Goal: Browse casually: Explore the website without a specific task or goal

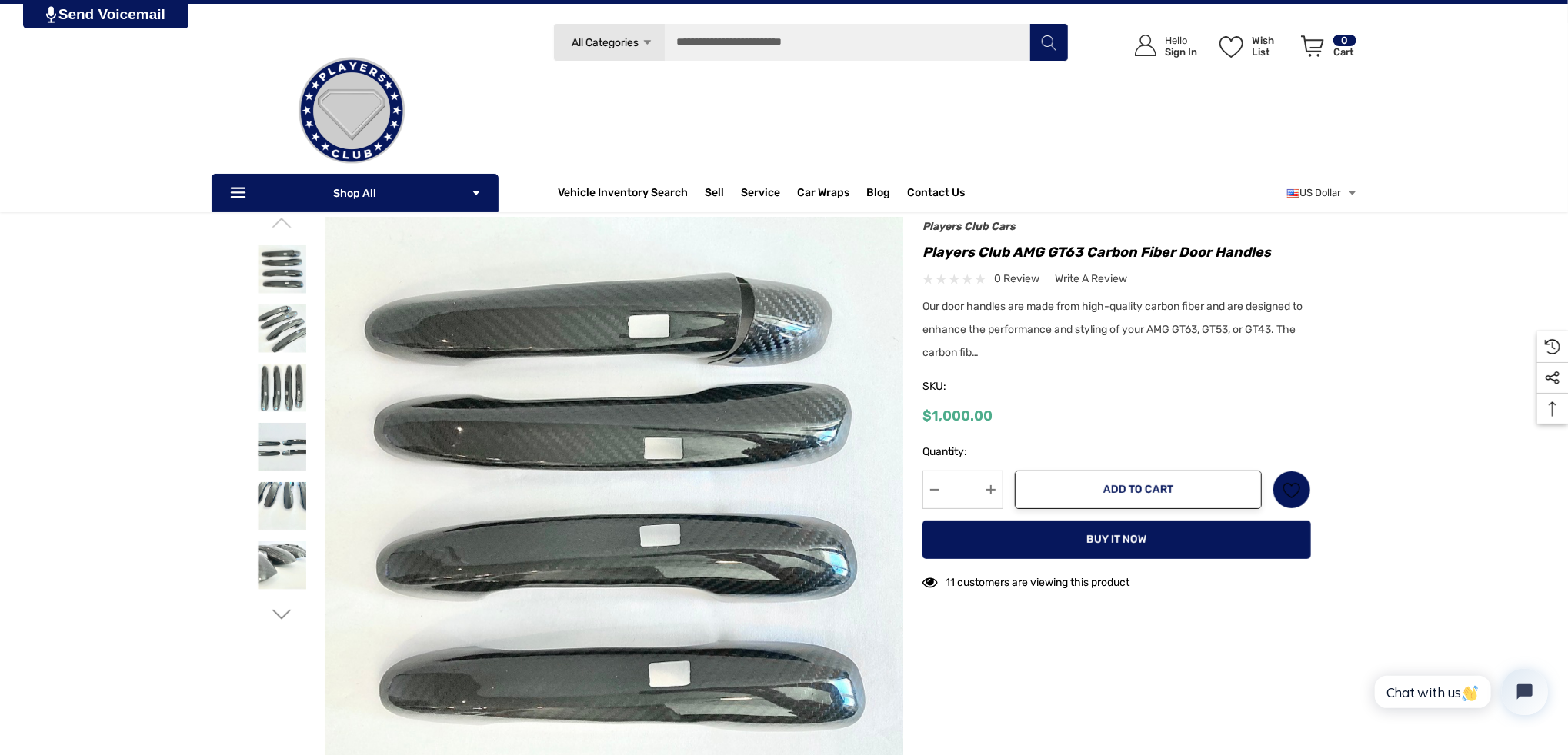
scroll to position [77, 0]
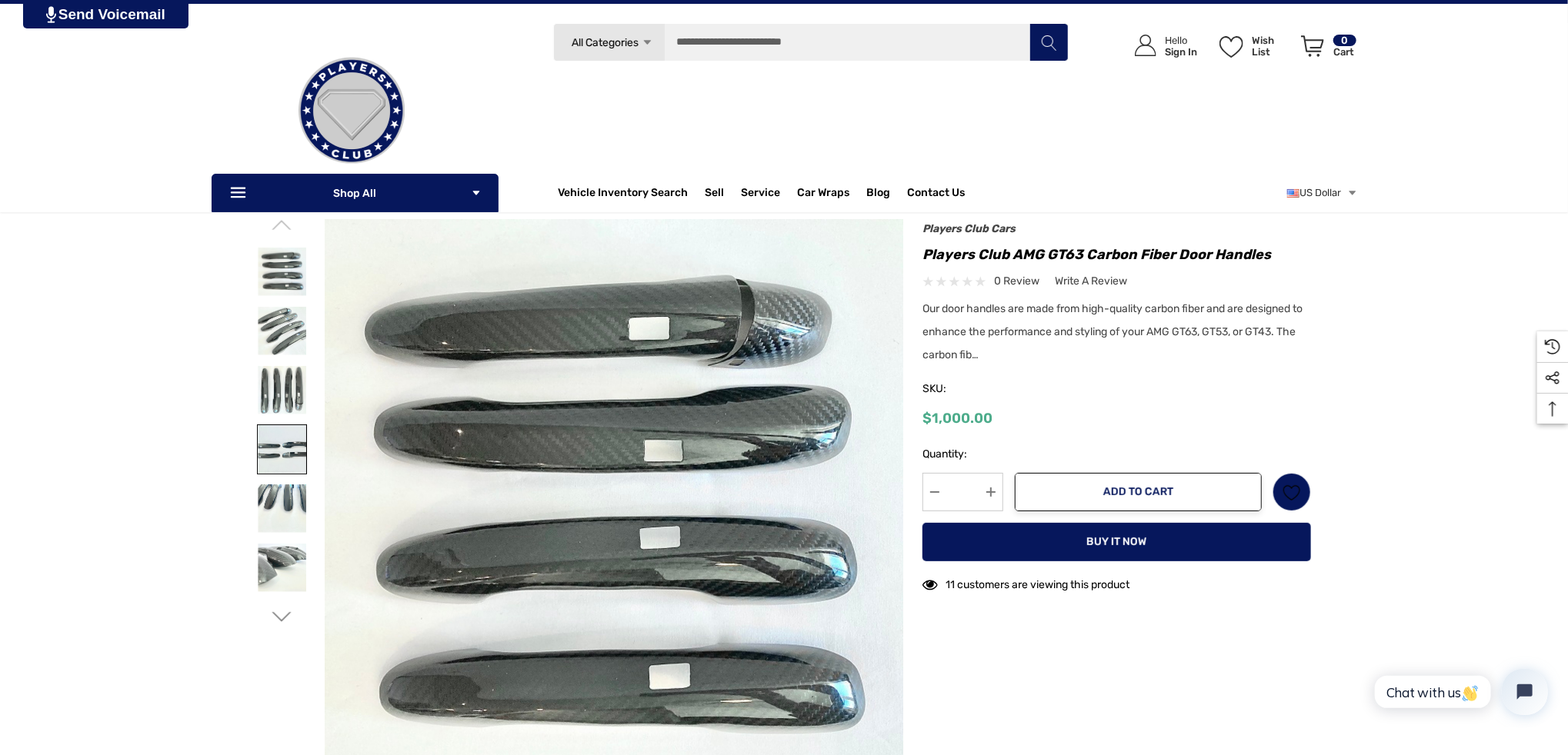
click at [285, 437] on img at bounding box center [282, 449] width 49 height 49
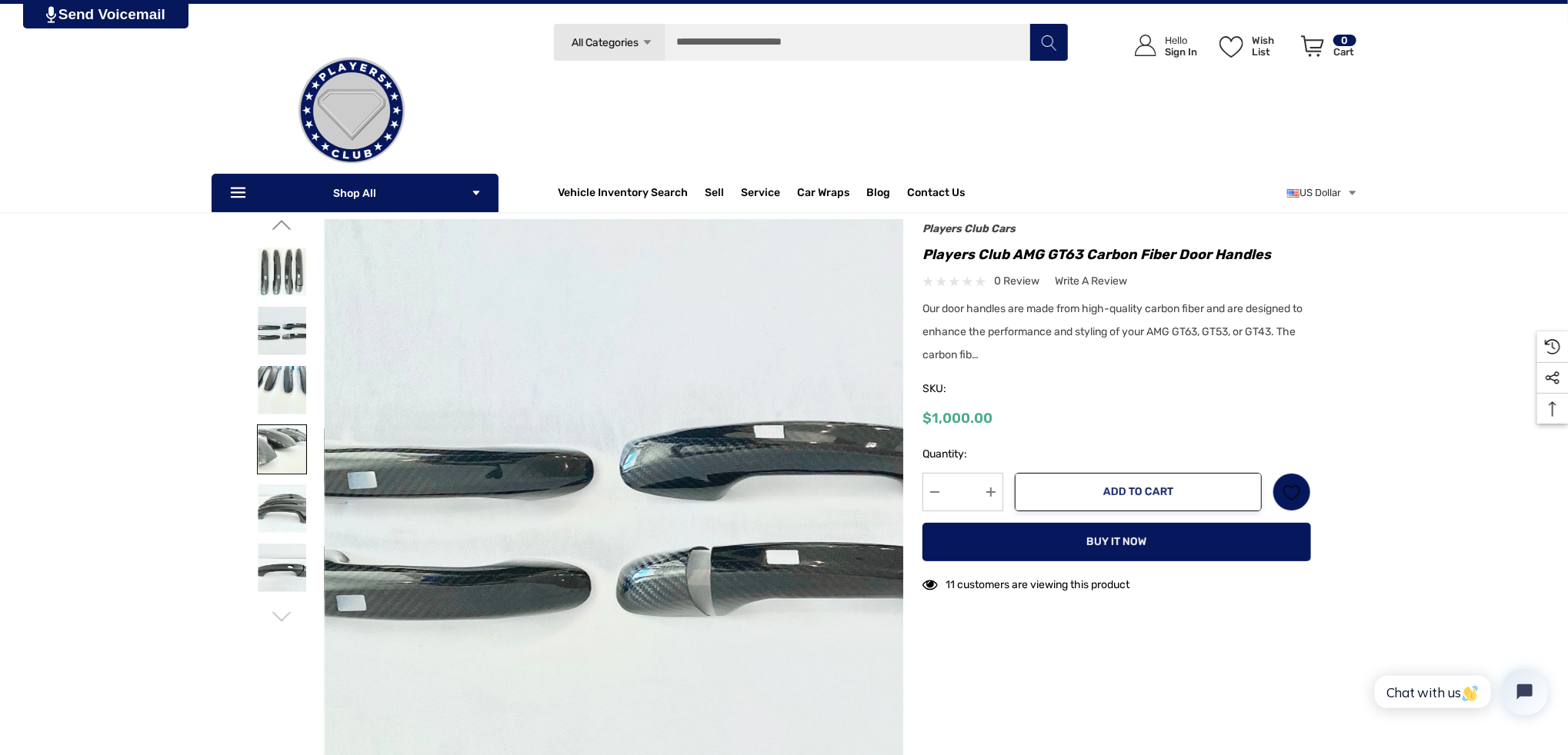
click at [294, 463] on img at bounding box center [282, 449] width 49 height 49
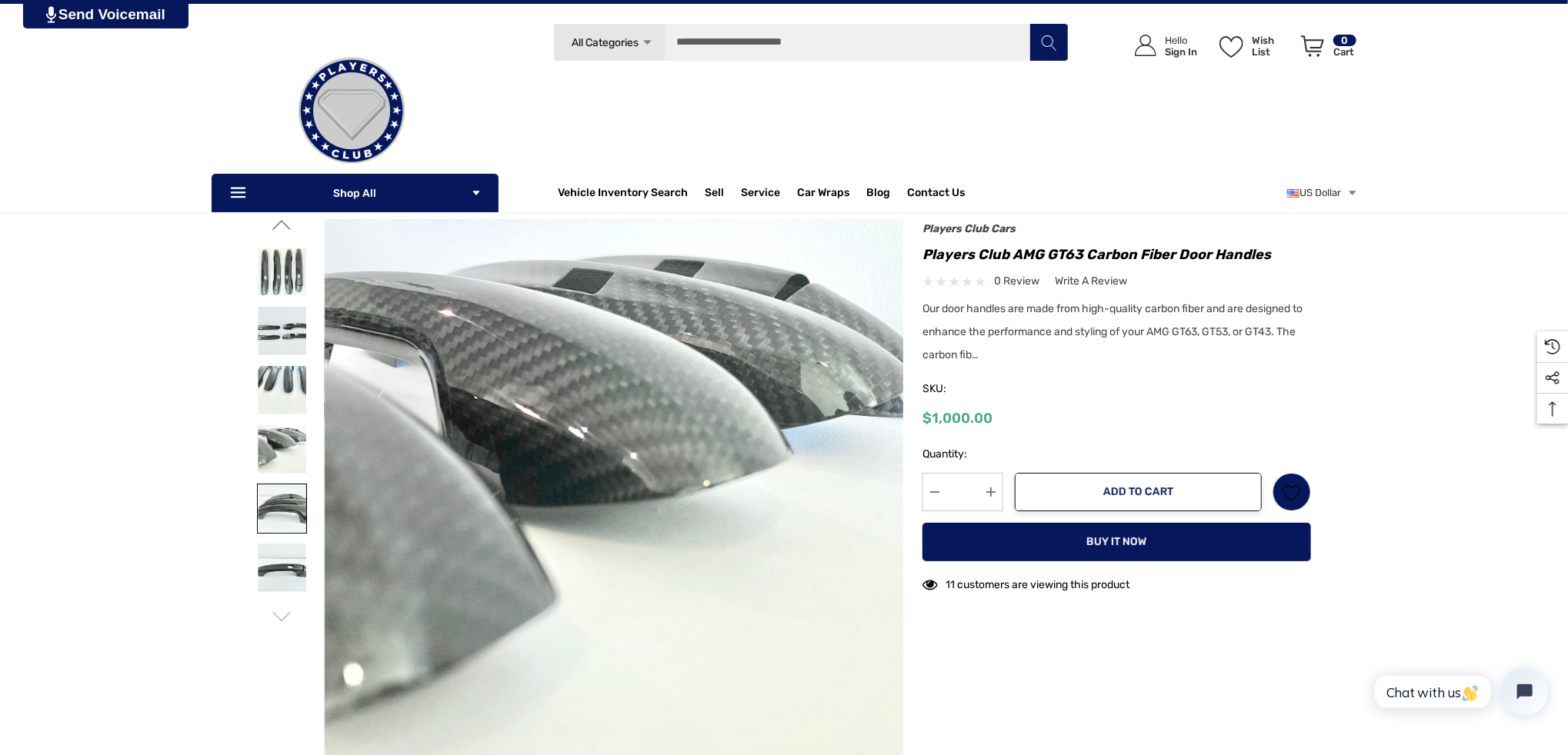
click at [277, 502] on img at bounding box center [282, 508] width 49 height 49
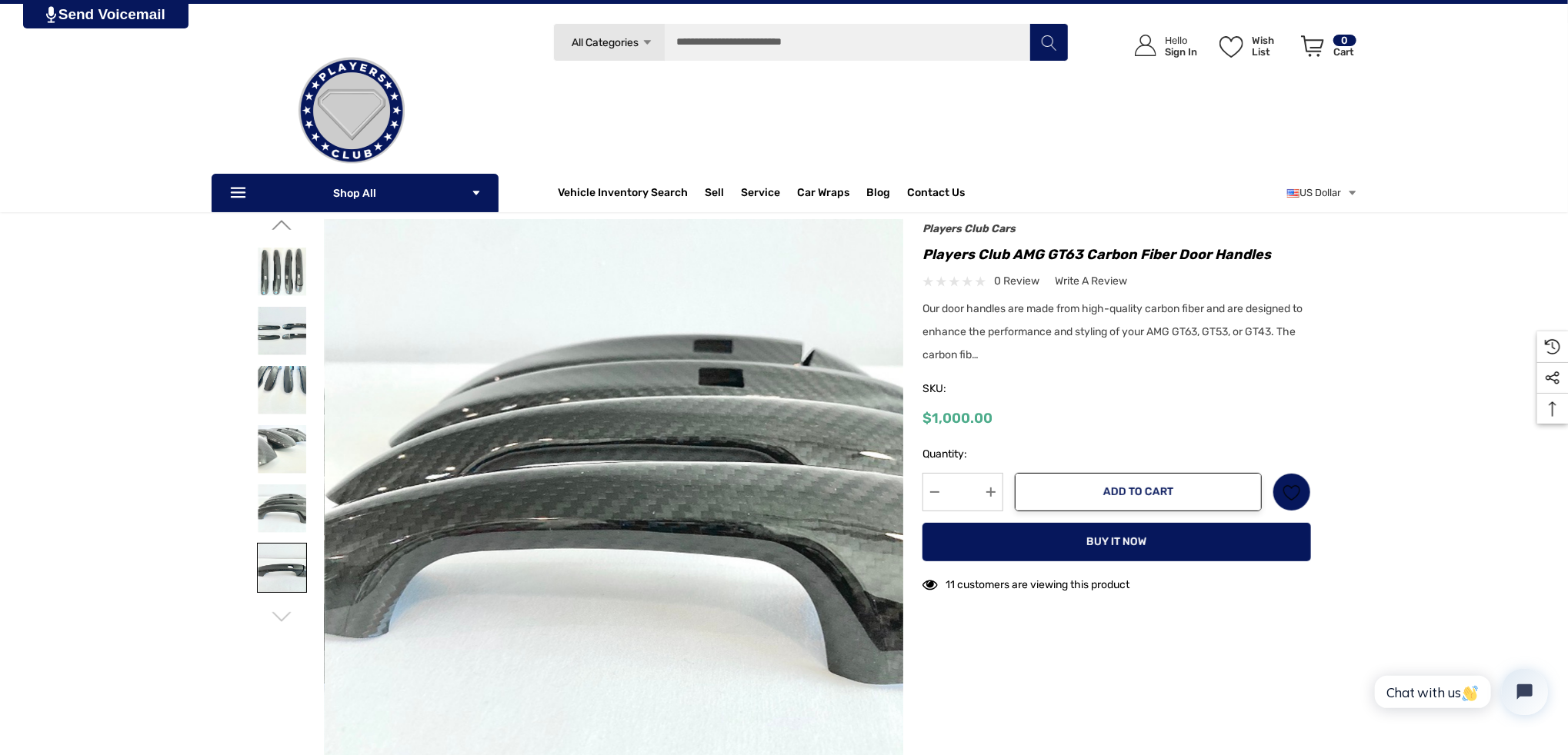
click at [286, 559] on img at bounding box center [282, 567] width 49 height 49
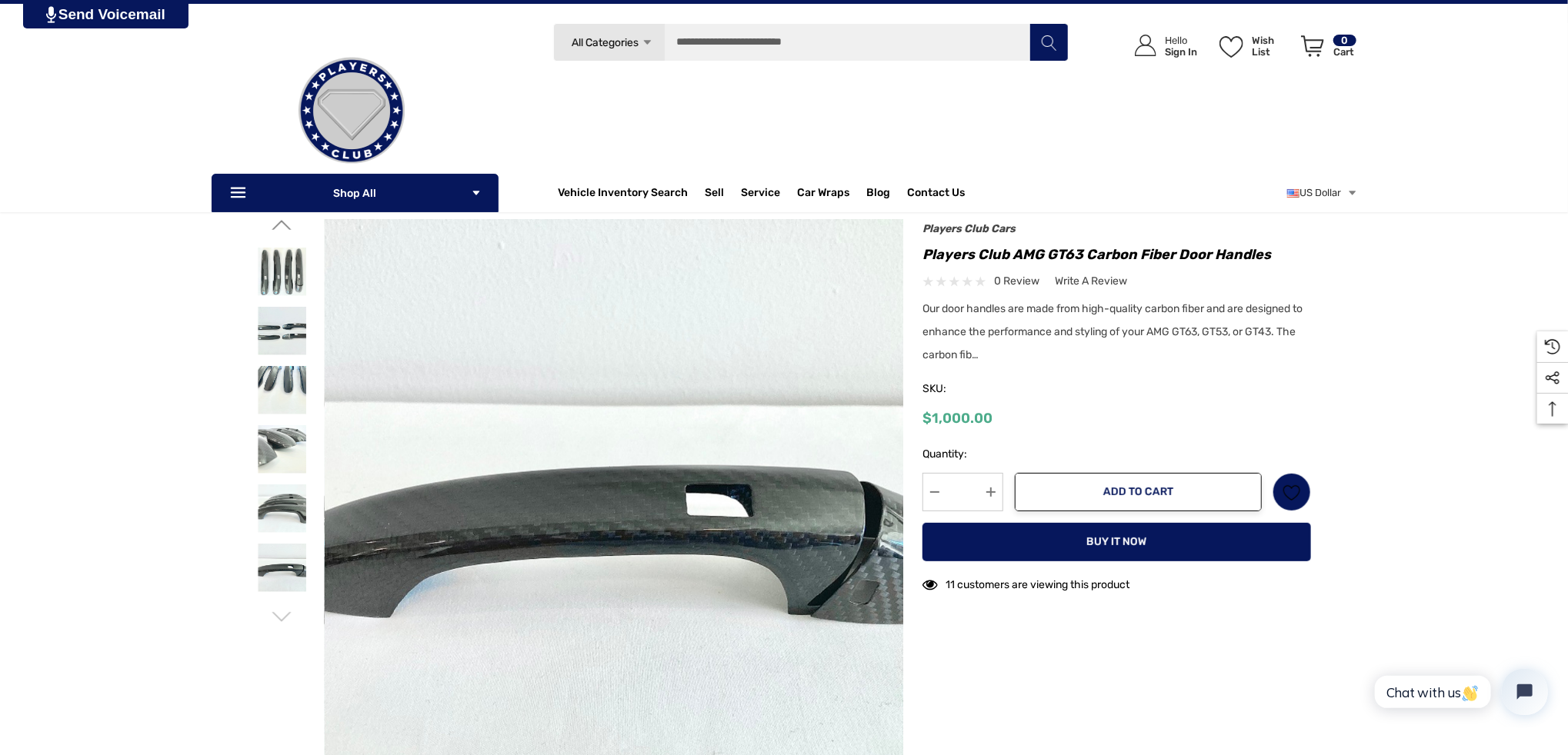
click at [286, 606] on div at bounding box center [282, 423] width 50 height 407
click at [285, 614] on icon "Go to slide 1 of 2" at bounding box center [282, 617] width 19 height 19
click at [282, 335] on img at bounding box center [282, 330] width 49 height 49
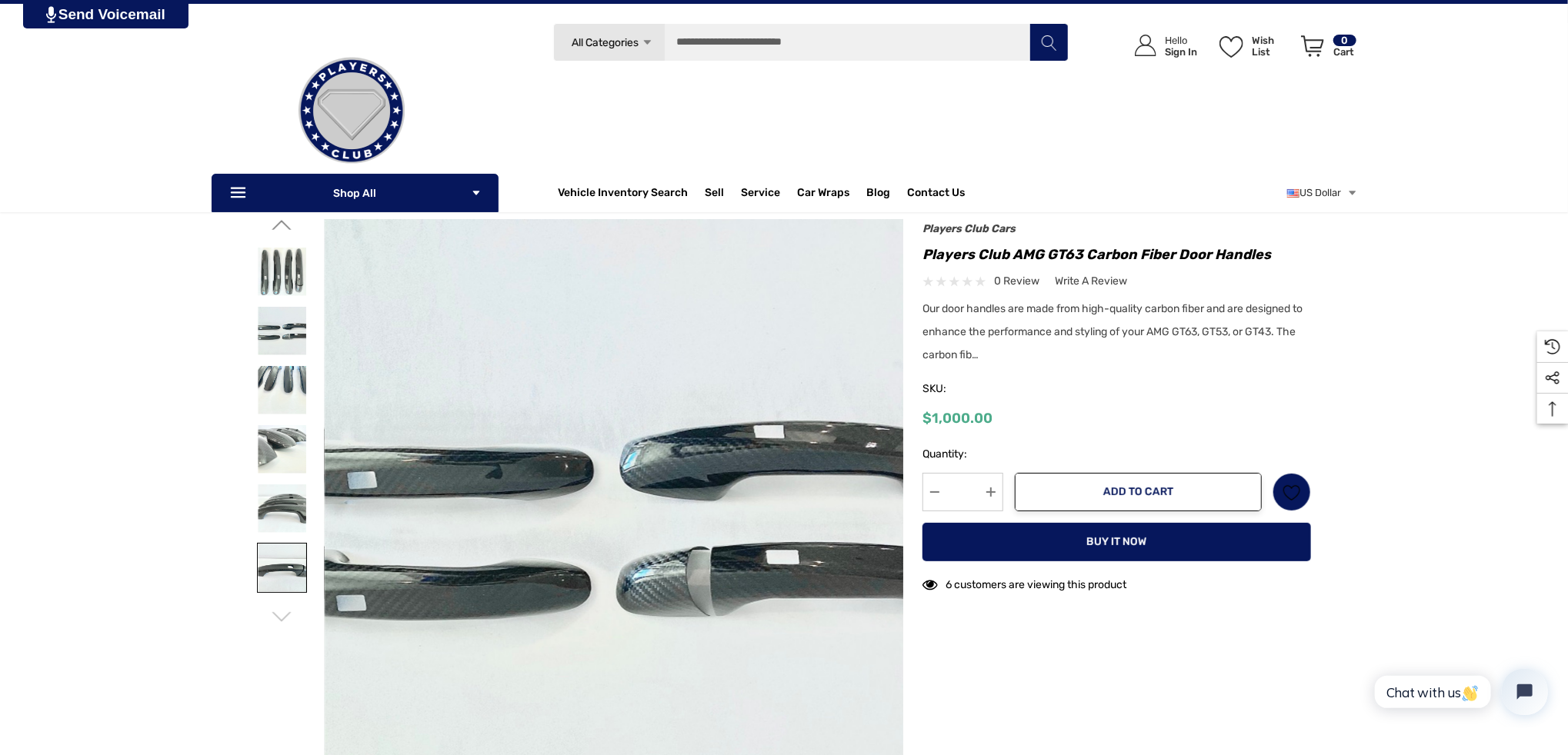
click at [280, 579] on img at bounding box center [282, 567] width 49 height 49
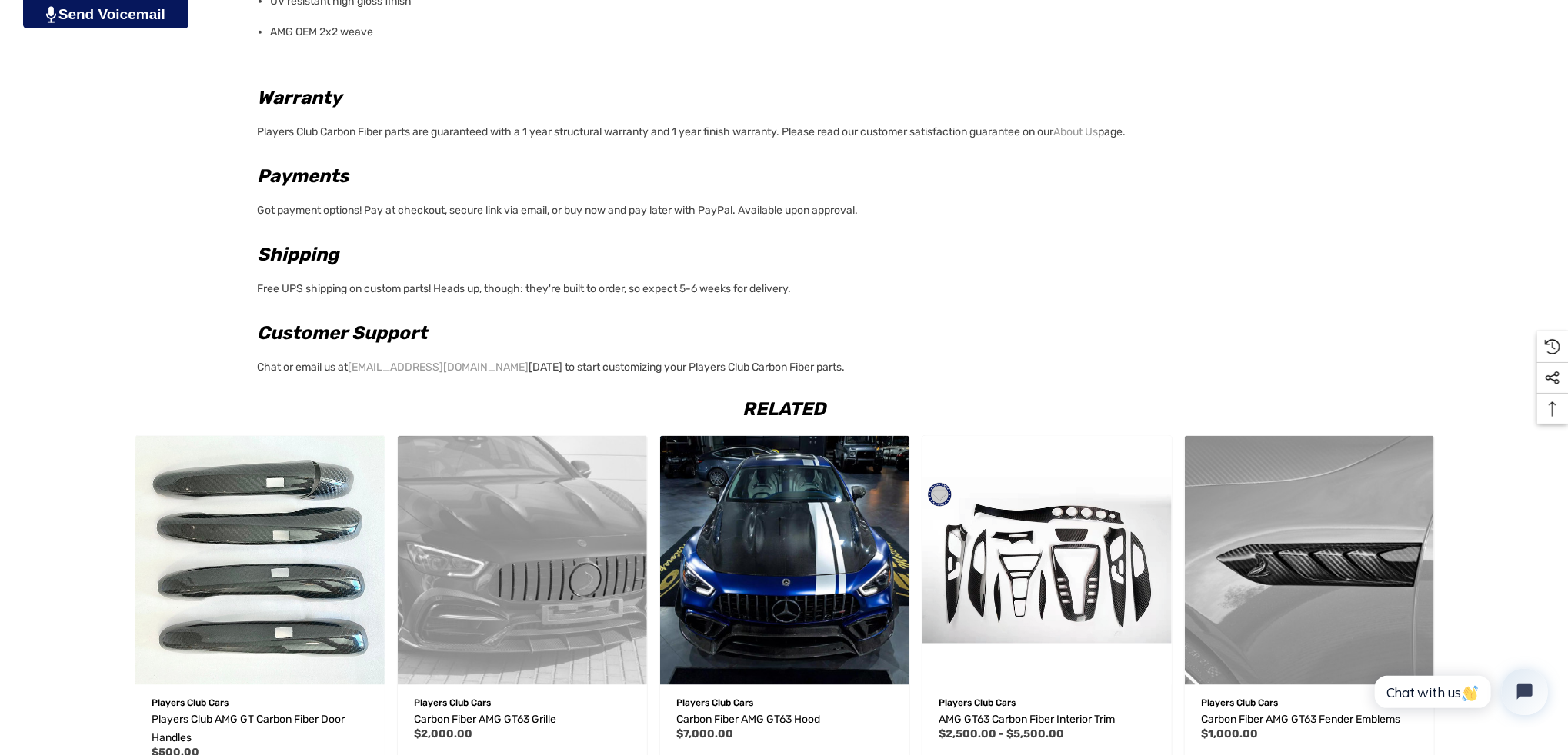
scroll to position [1461, 0]
